Goal: Information Seeking & Learning: Check status

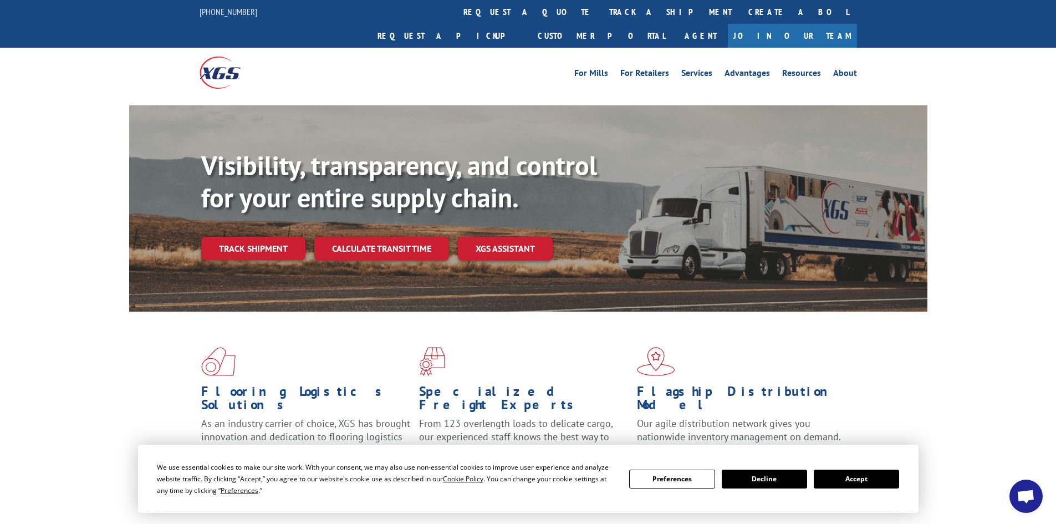
click at [869, 478] on button "Accept" at bounding box center [856, 479] width 85 height 19
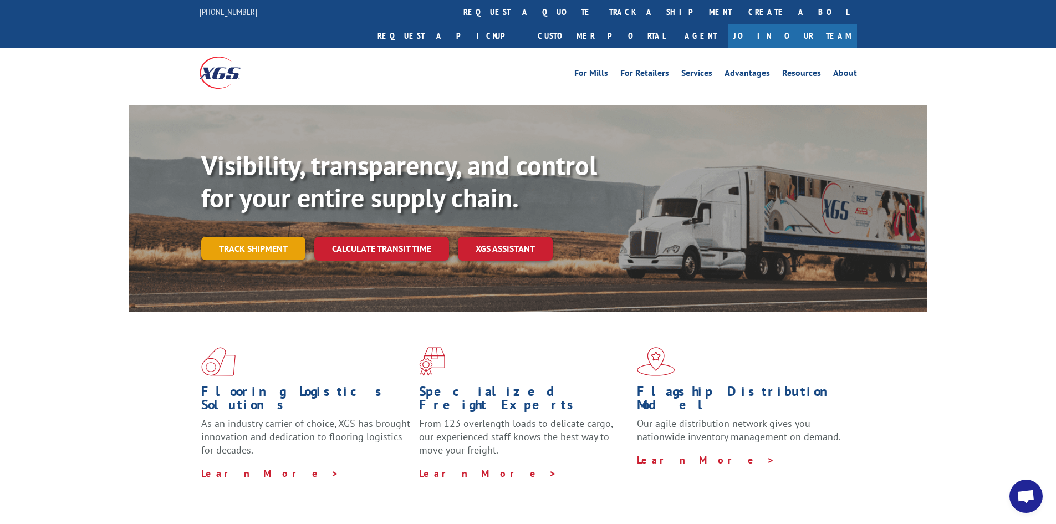
click at [254, 237] on link "Track shipment" at bounding box center [253, 248] width 104 height 23
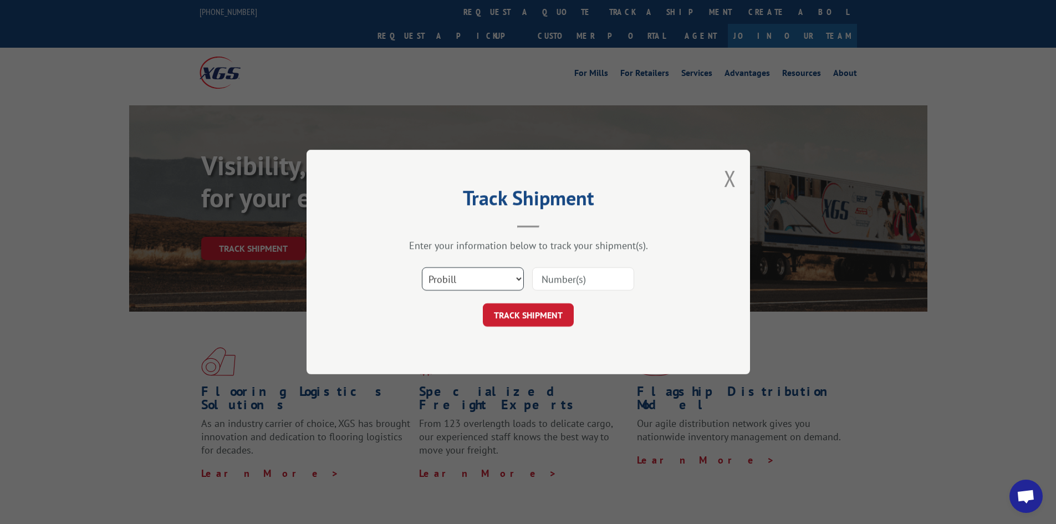
click at [458, 277] on select "Select category... Probill BOL PO" at bounding box center [473, 278] width 102 height 23
select select "po"
click at [422, 267] on select "Select category... Probill BOL PO" at bounding box center [473, 278] width 102 height 23
click at [568, 282] on input at bounding box center [583, 278] width 102 height 23
paste input "62546366"
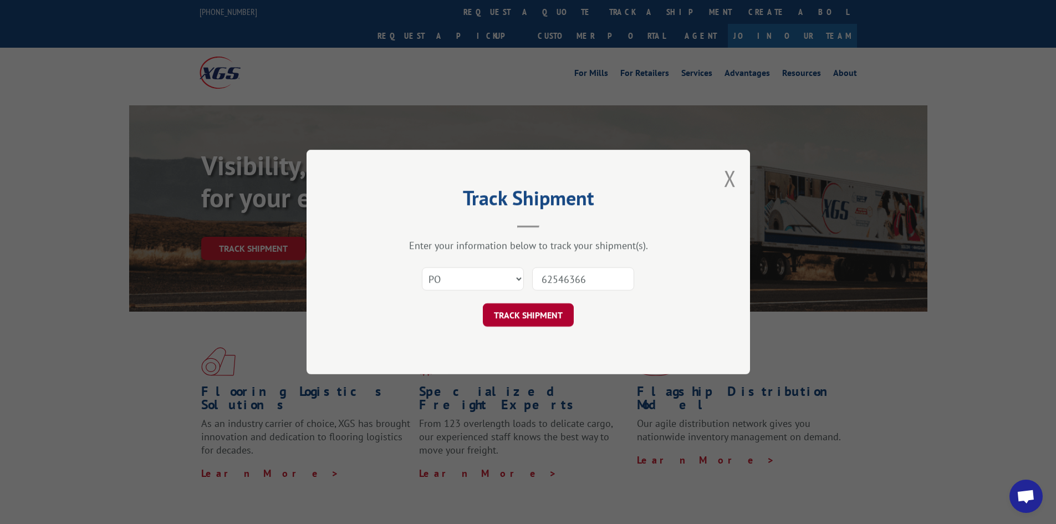
type input "62546366"
click at [523, 317] on button "TRACK SHIPMENT" at bounding box center [528, 314] width 91 height 23
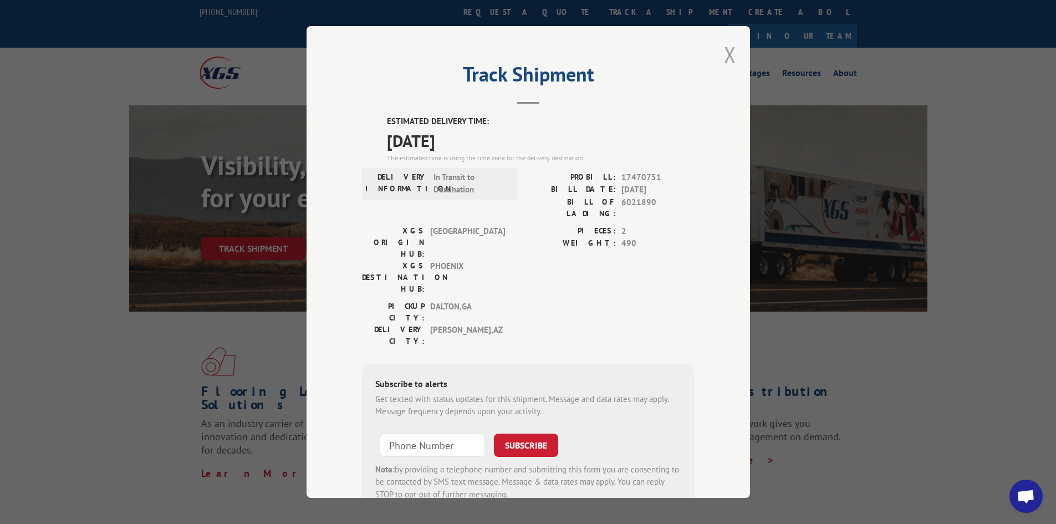
click at [725, 50] on button "Close modal" at bounding box center [730, 54] width 12 height 29
